Goal: Task Accomplishment & Management: Manage account settings

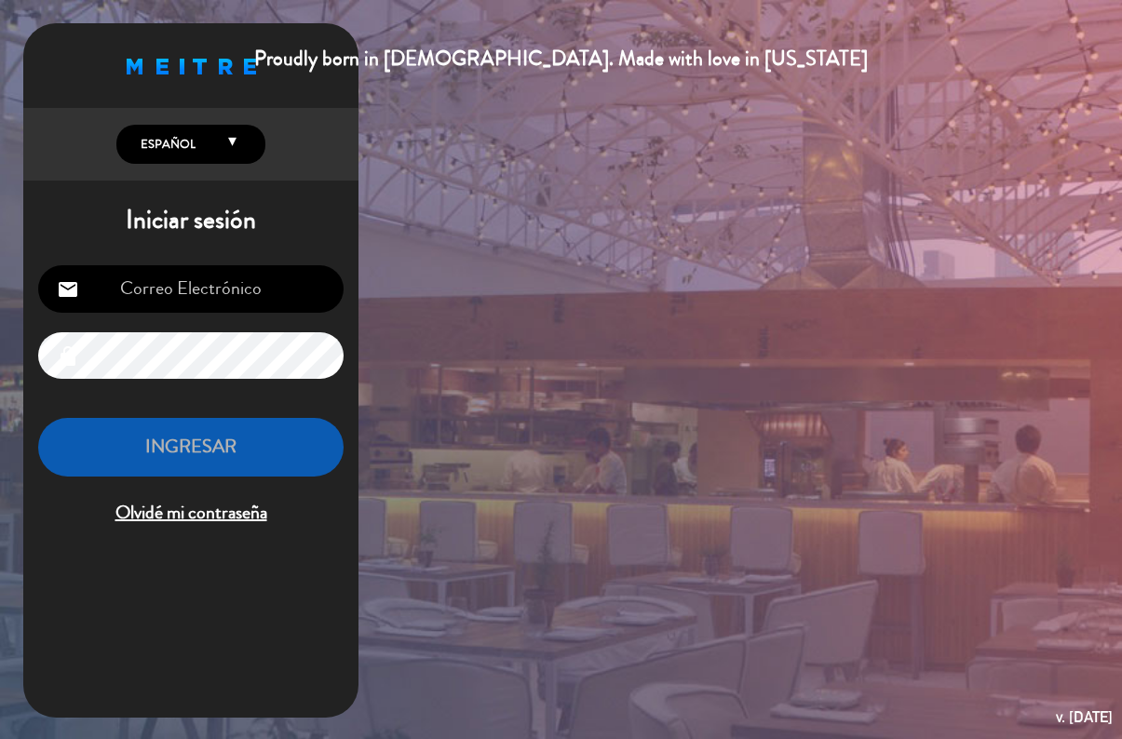
click at [190, 279] on input "email" at bounding box center [190, 288] width 305 height 47
click at [209, 283] on input "email" at bounding box center [190, 288] width 305 height 47
click at [117, 299] on input "email" at bounding box center [190, 288] width 305 height 47
click at [145, 304] on input "email" at bounding box center [190, 288] width 305 height 47
click at [121, 284] on input "email" at bounding box center [190, 288] width 305 height 47
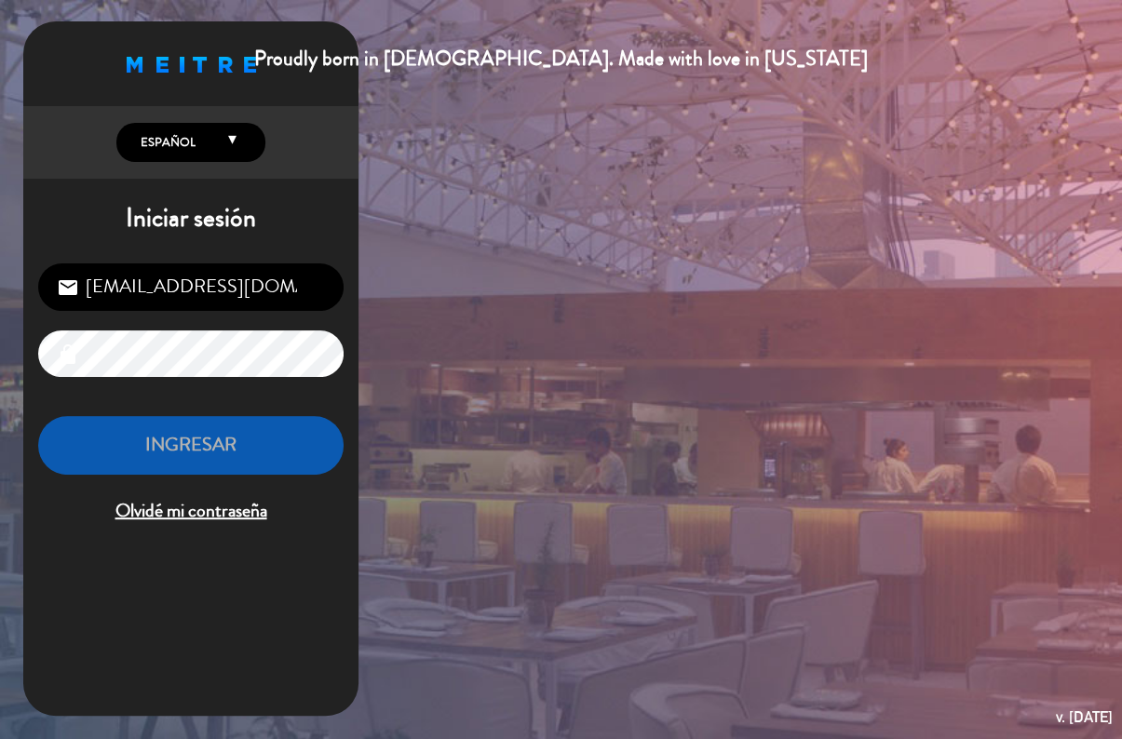
scroll to position [2, 0]
type input "[EMAIL_ADDRESS][DOMAIN_NAME]"
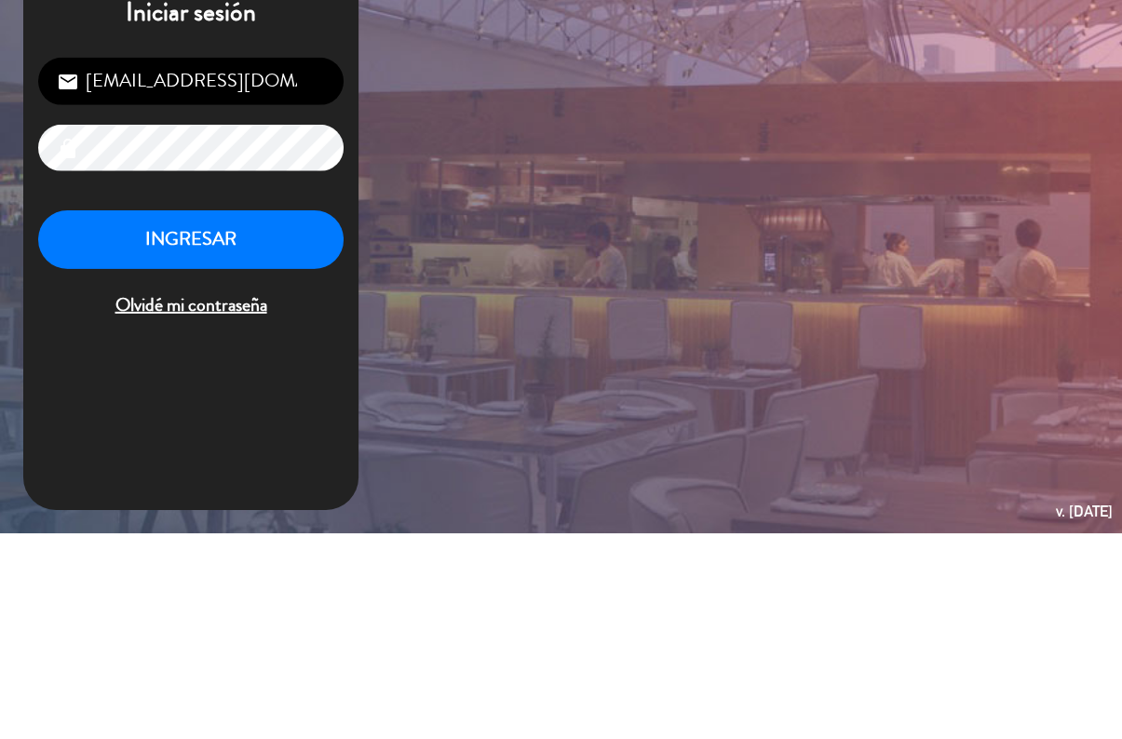
click at [132, 416] on button "INGRESAR" at bounding box center [190, 445] width 305 height 59
click at [143, 416] on button "INGRESAR" at bounding box center [190, 445] width 305 height 59
click at [148, 416] on button "INGRESAR" at bounding box center [190, 445] width 305 height 59
click at [136, 416] on button "INGRESAR" at bounding box center [190, 445] width 305 height 59
click at [123, 416] on button "INGRESAR" at bounding box center [190, 445] width 305 height 59
